Goal: Information Seeking & Learning: Learn about a topic

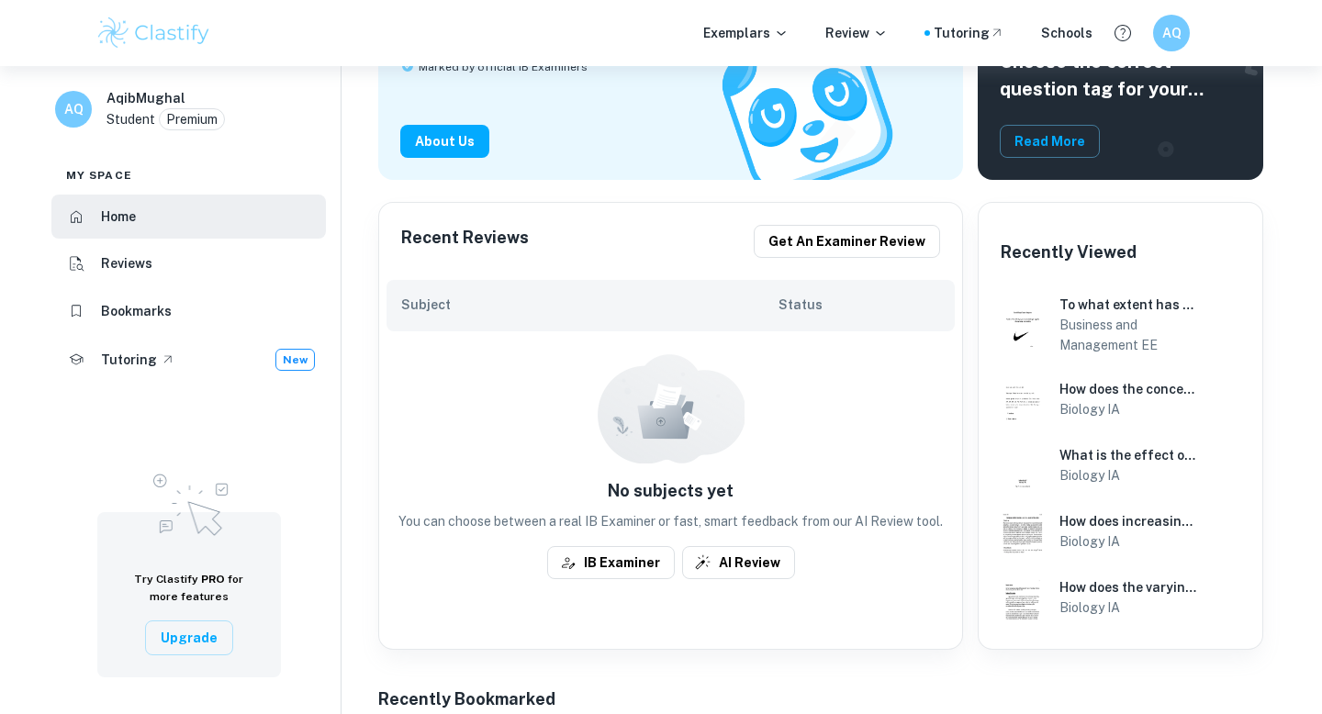
scroll to position [248, 0]
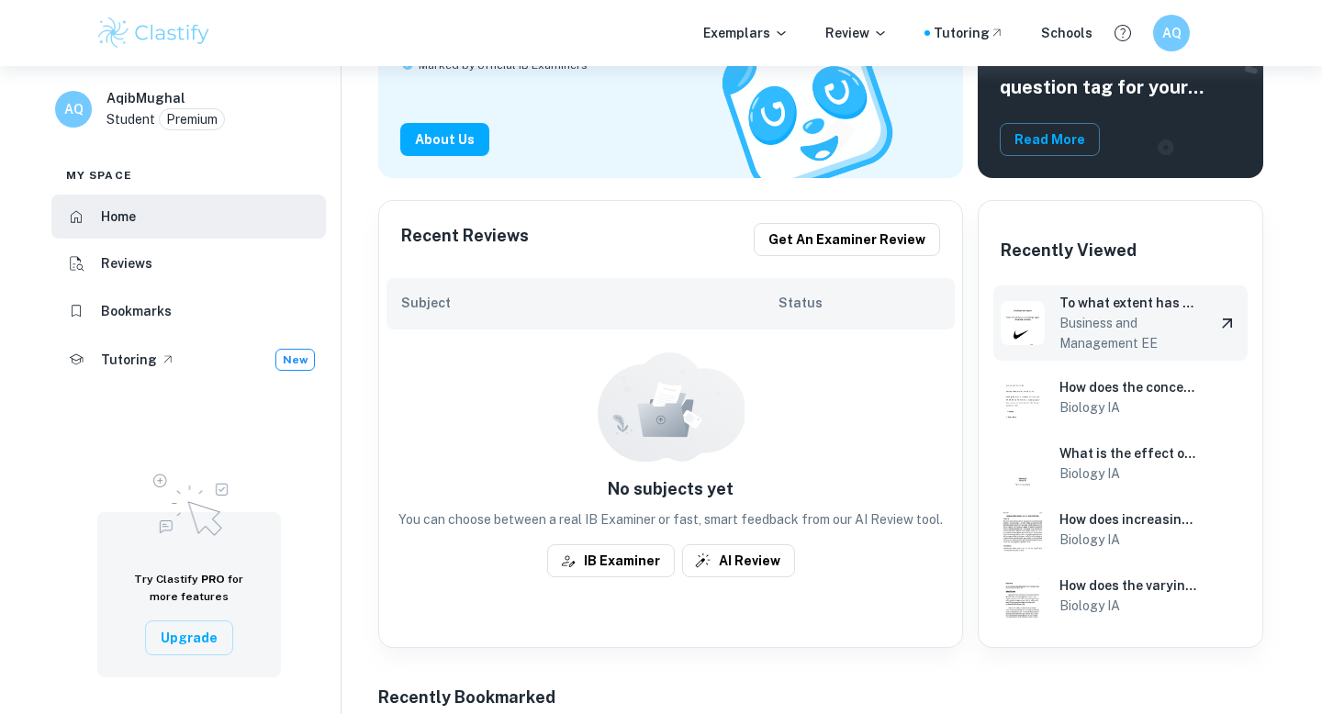
click at [1019, 323] on img at bounding box center [1023, 323] width 44 height 44
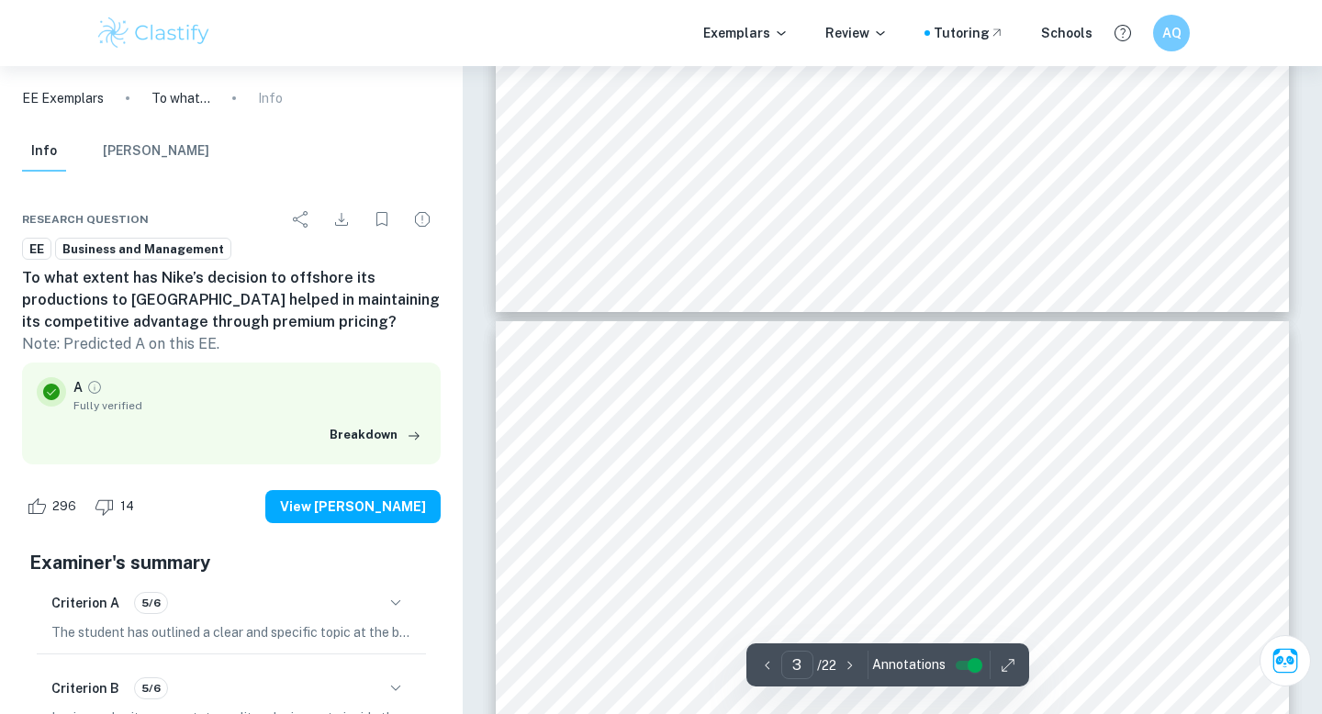
scroll to position [2144, 0]
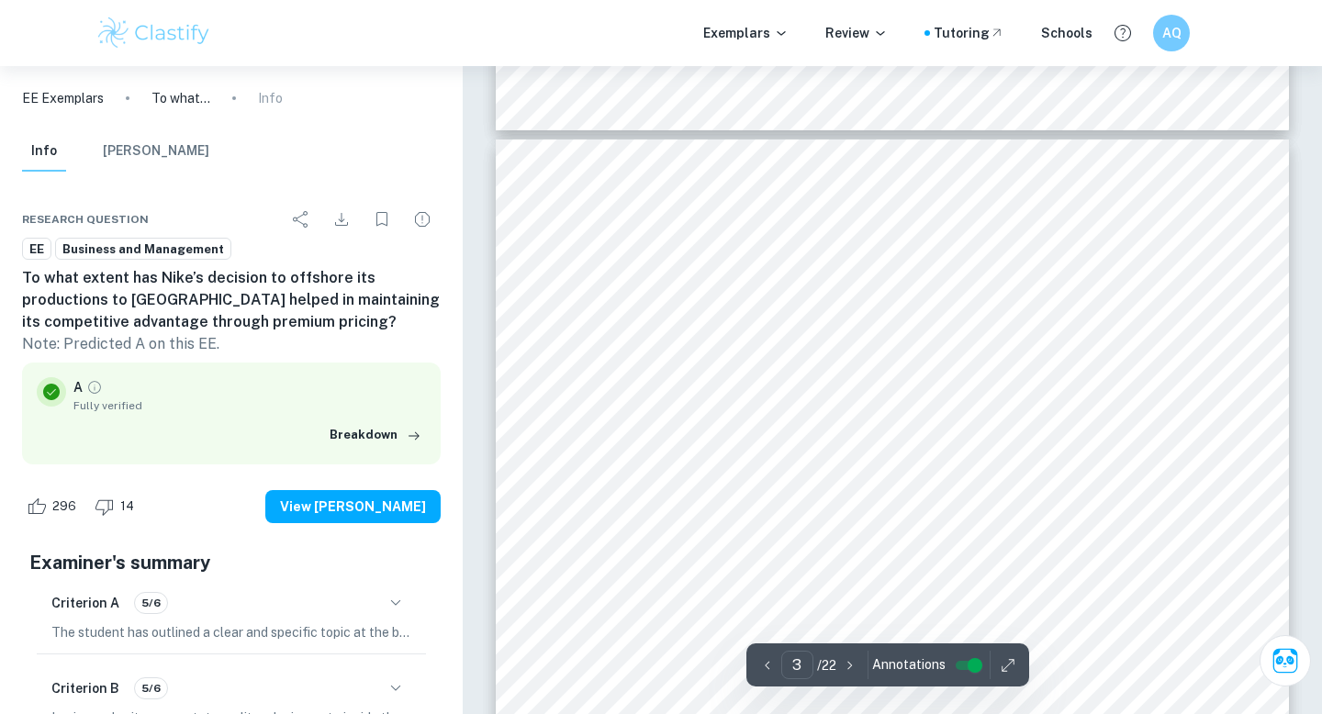
click at [817, 674] on p "/ 22" at bounding box center [826, 665] width 19 height 20
click at [807, 666] on input "3" at bounding box center [797, 665] width 32 height 28
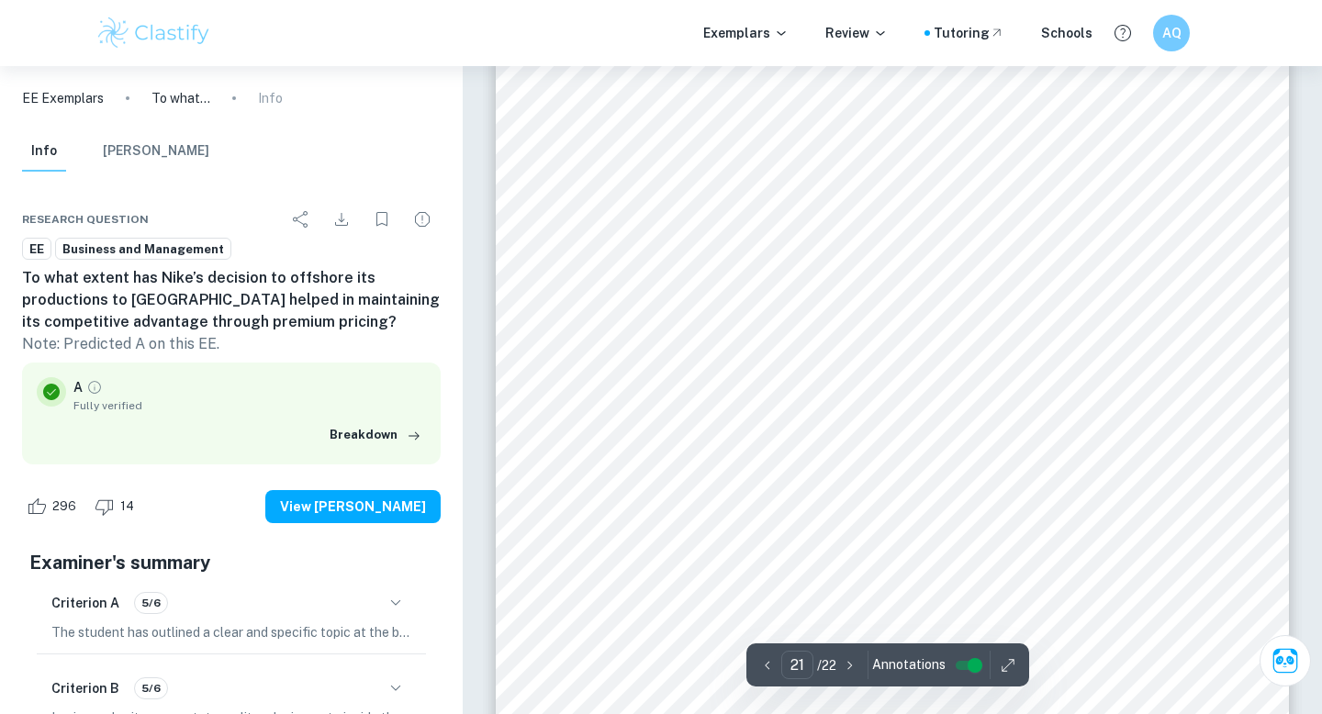
scroll to position [21408, 0]
click at [807, 670] on input "21" at bounding box center [797, 665] width 32 height 28
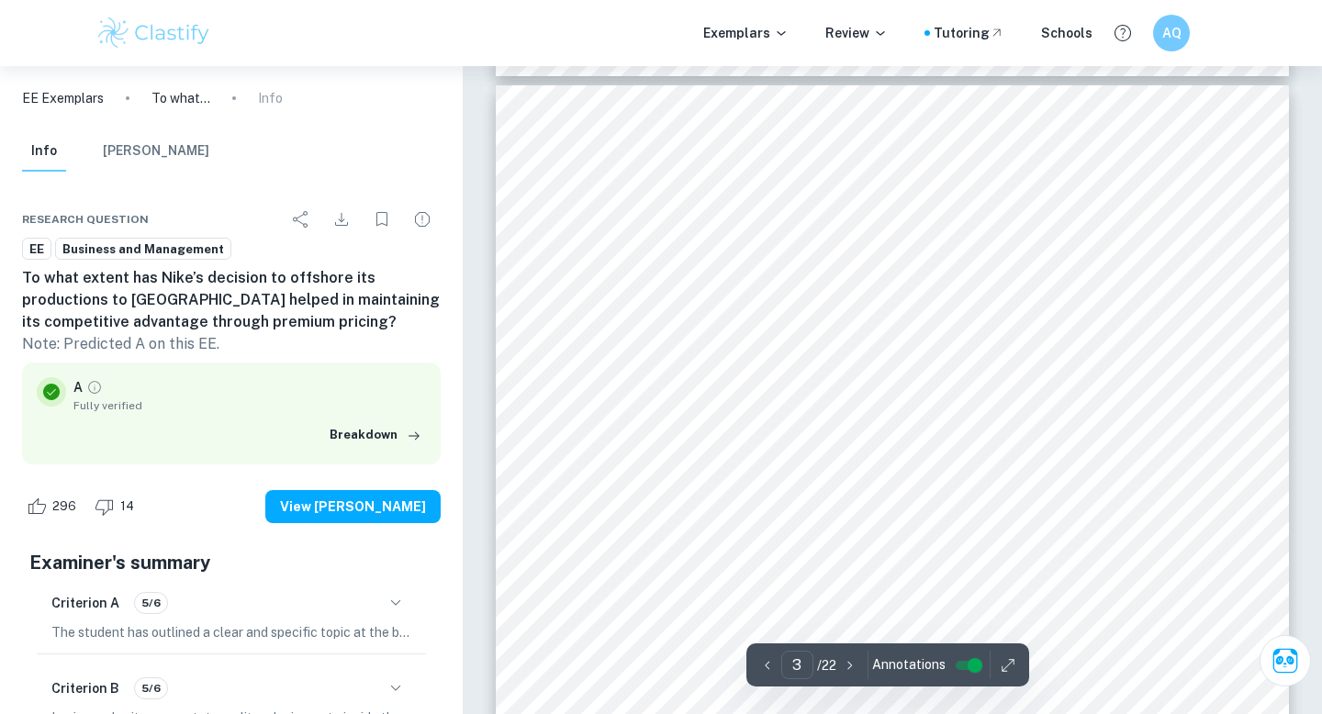
click at [959, 364] on span "answer this question, the essay will focus heavily on the finance and accountin…" at bounding box center [888, 368] width 598 height 16
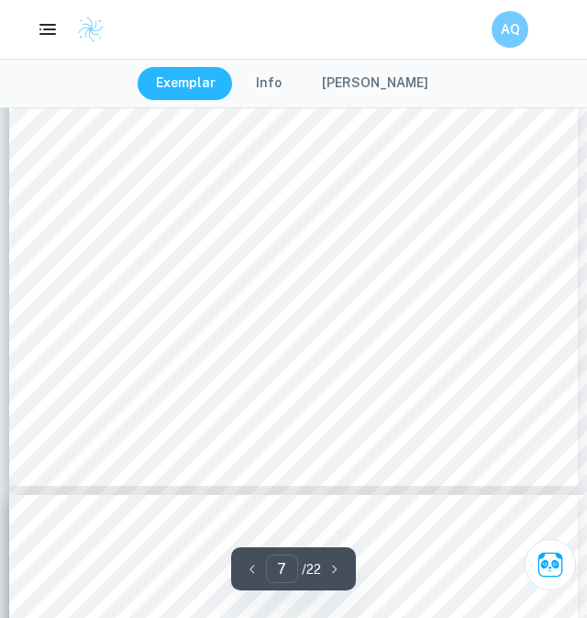
scroll to position [4937, 0]
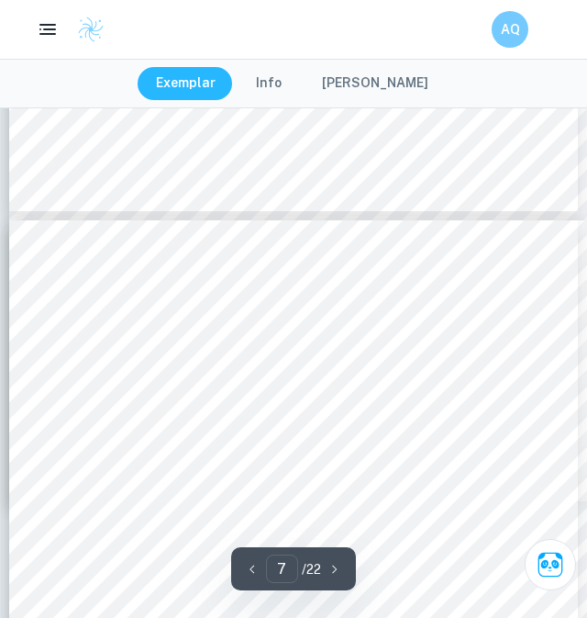
type input "6"
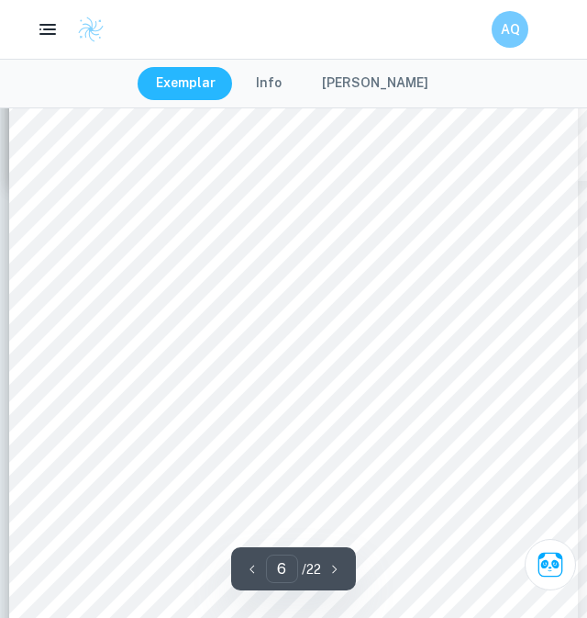
scroll to position [4041, 0]
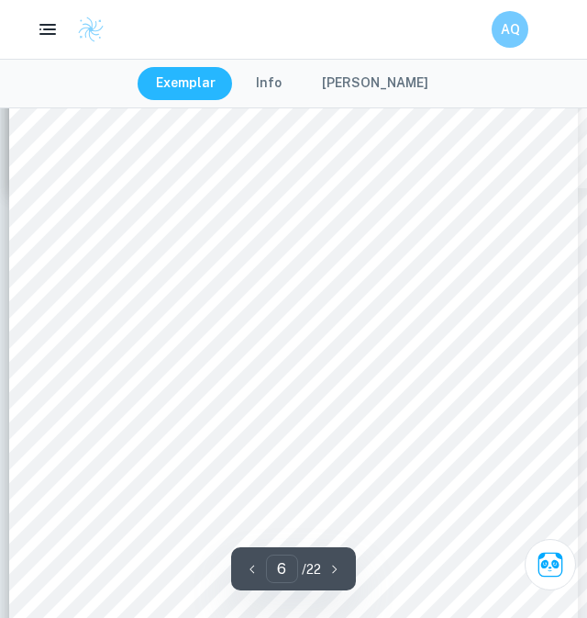
click at [204, 338] on div "SWOT Analysis Strengths - A strong base of operations within nearby Asian count…" at bounding box center [293, 275] width 569 height 736
